Goal: Information Seeking & Learning: Learn about a topic

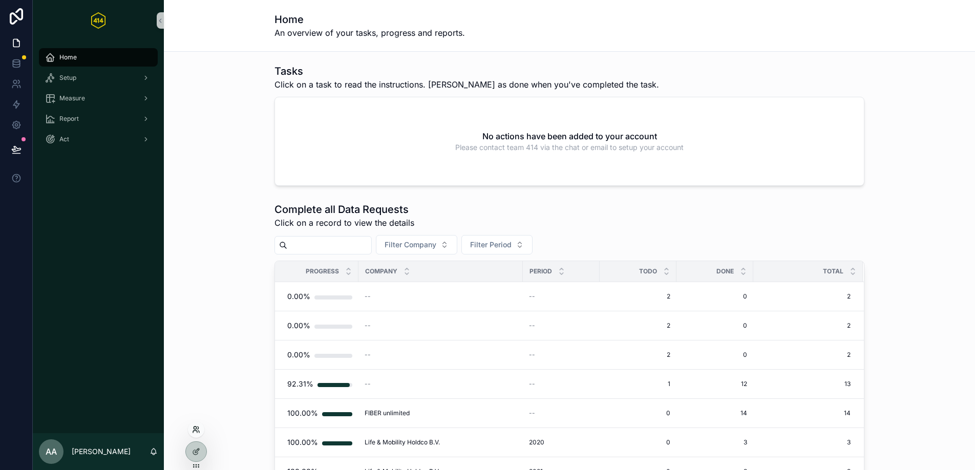
click at [197, 432] on icon at bounding box center [196, 430] width 8 height 8
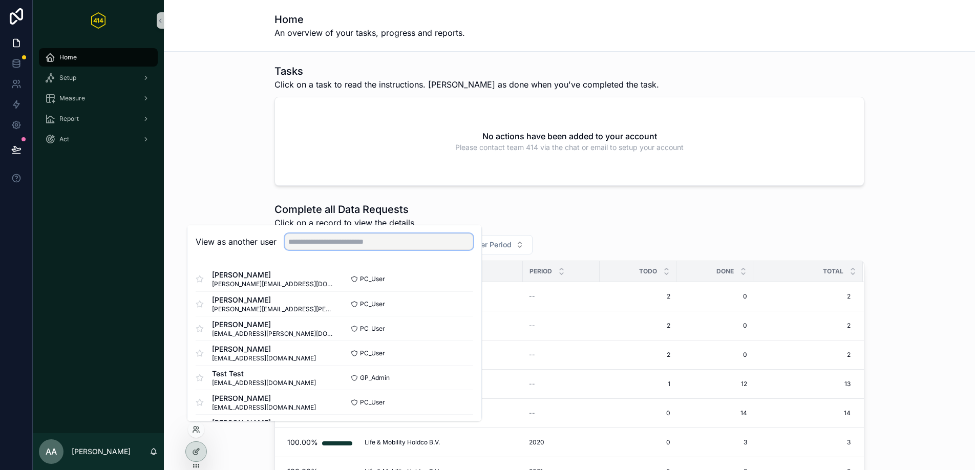
click at [321, 246] on input "text" at bounding box center [379, 242] width 188 height 16
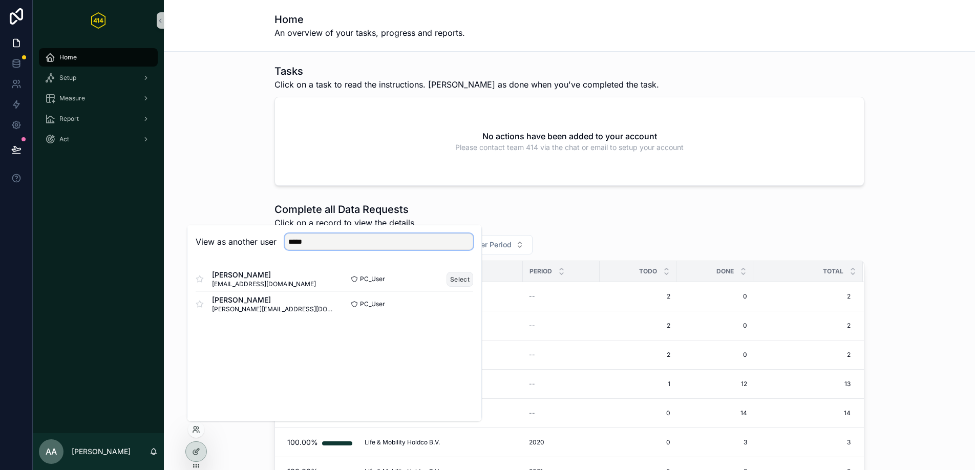
type input "*****"
click at [460, 284] on button "Select" at bounding box center [460, 279] width 27 height 15
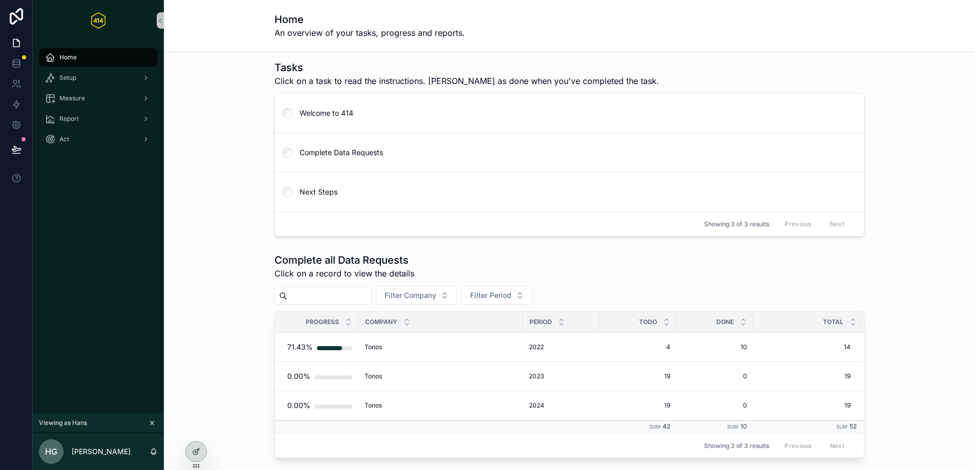
scroll to position [4, 0]
click at [77, 120] on span "Report" at bounding box center [68, 119] width 19 height 8
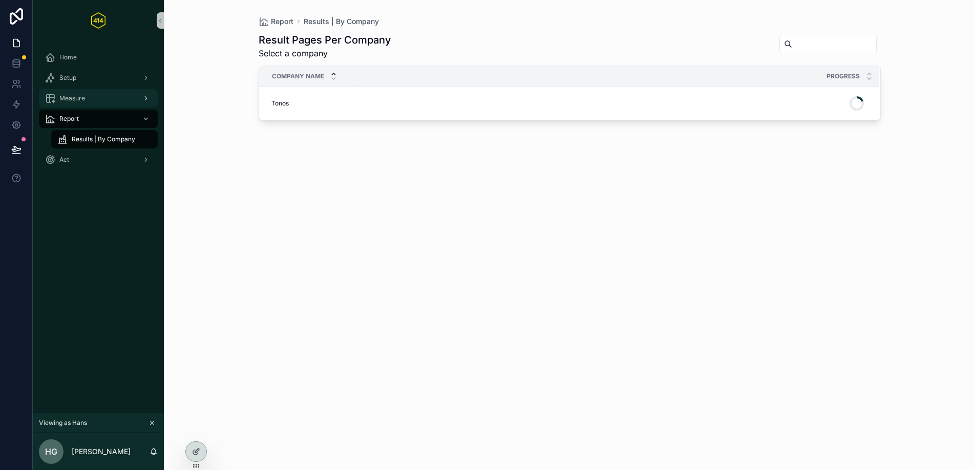
click at [88, 102] on div "Measure" at bounding box center [98, 98] width 107 height 16
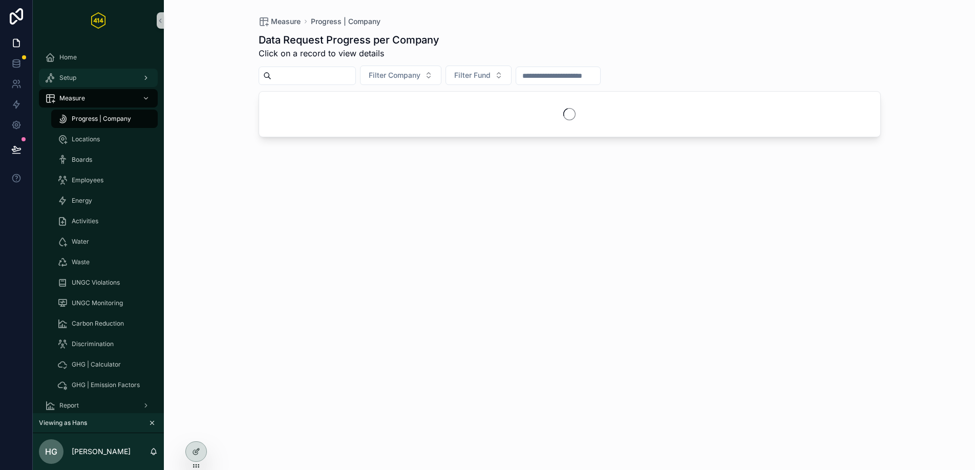
click at [95, 76] on div "Setup" at bounding box center [98, 78] width 107 height 16
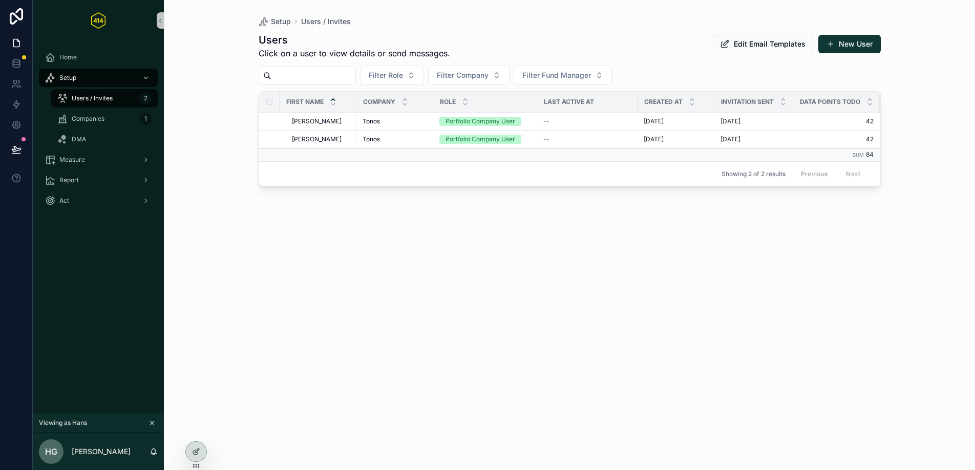
click at [423, 257] on div "Users Click on a user to view details or send messages. Edit Email Templates Ne…" at bounding box center [570, 242] width 622 height 431
click at [115, 120] on div "Companies 1" at bounding box center [104, 119] width 94 height 16
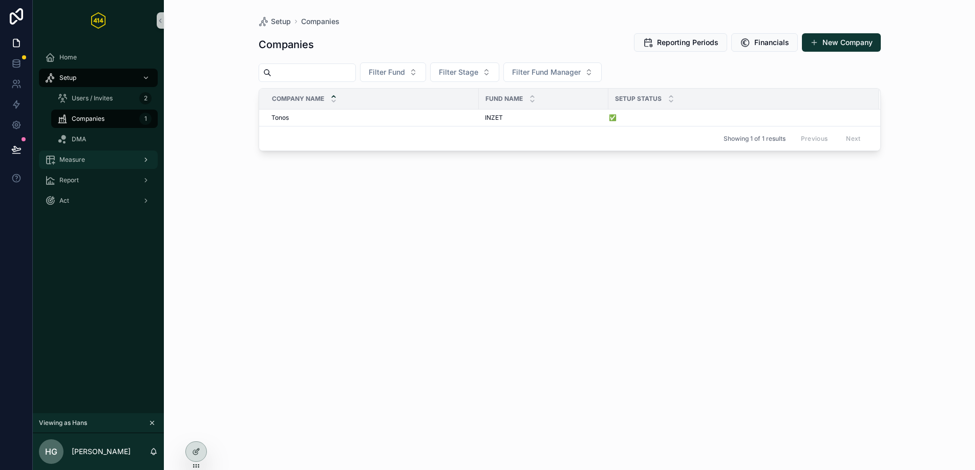
click at [99, 163] on div "Measure" at bounding box center [98, 160] width 107 height 16
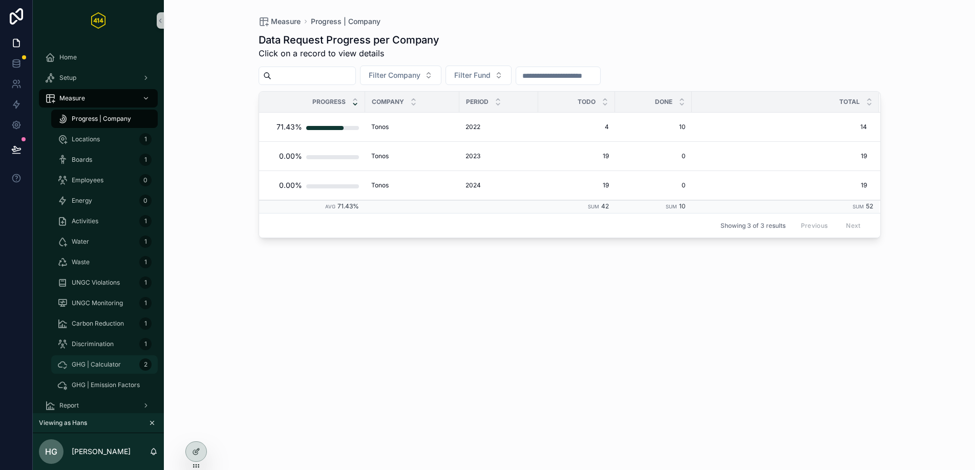
click at [89, 365] on span "GHG | Calculator" at bounding box center [96, 365] width 49 height 8
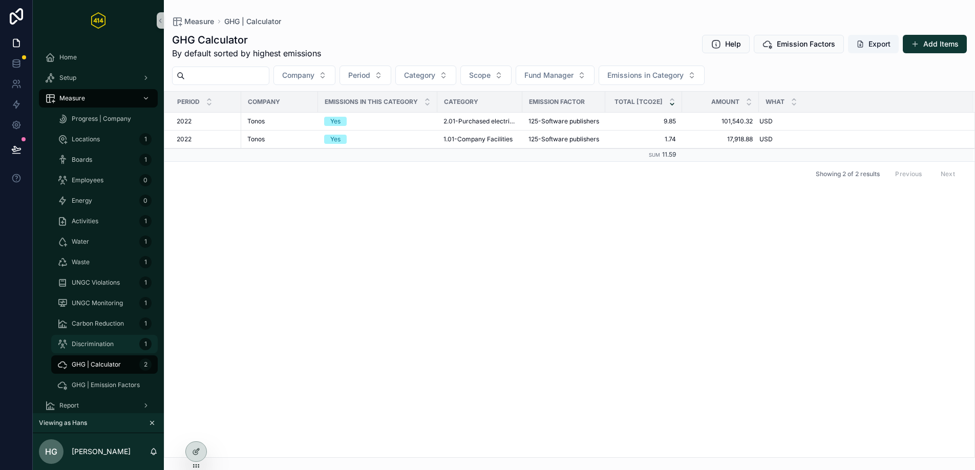
click at [93, 342] on span "Discrimination" at bounding box center [93, 344] width 42 height 8
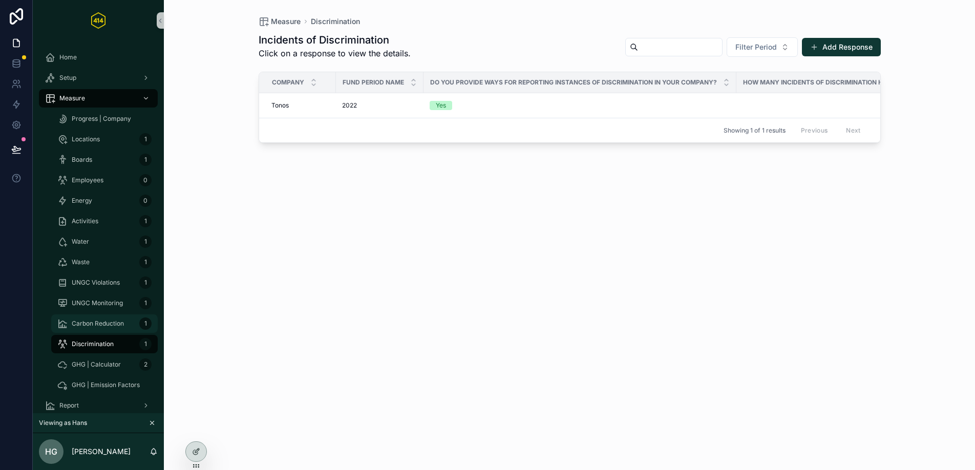
click at [108, 326] on span "Carbon Reduction" at bounding box center [98, 324] width 52 height 8
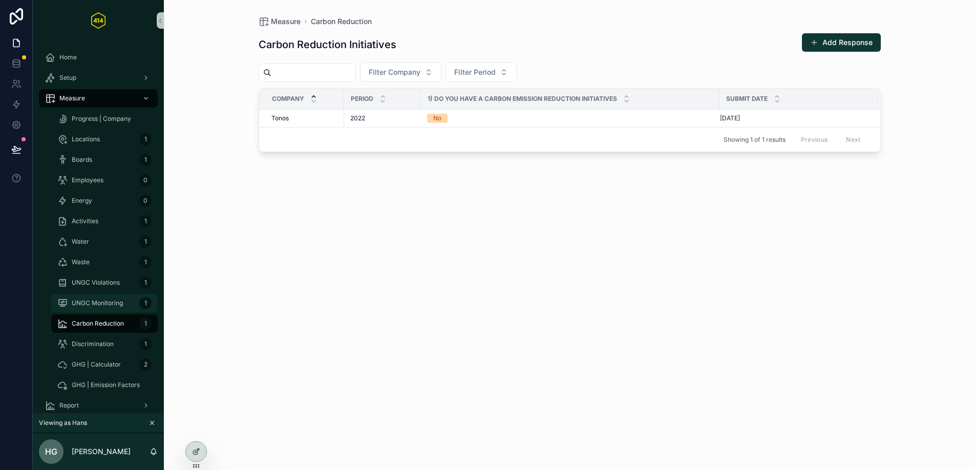
click at [114, 303] on span "UNGC Monitoring" at bounding box center [97, 303] width 51 height 8
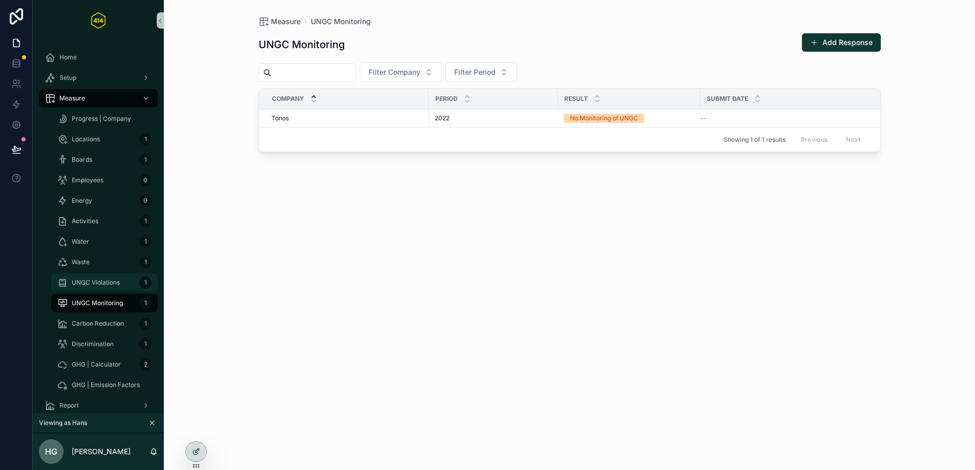
click at [118, 281] on span "UNGC Violations" at bounding box center [96, 283] width 48 height 8
